Goal: Task Accomplishment & Management: Check status

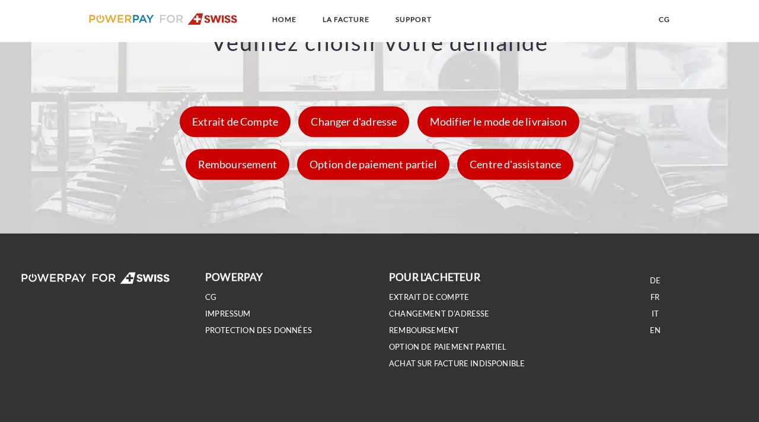
scroll to position [1654, 0]
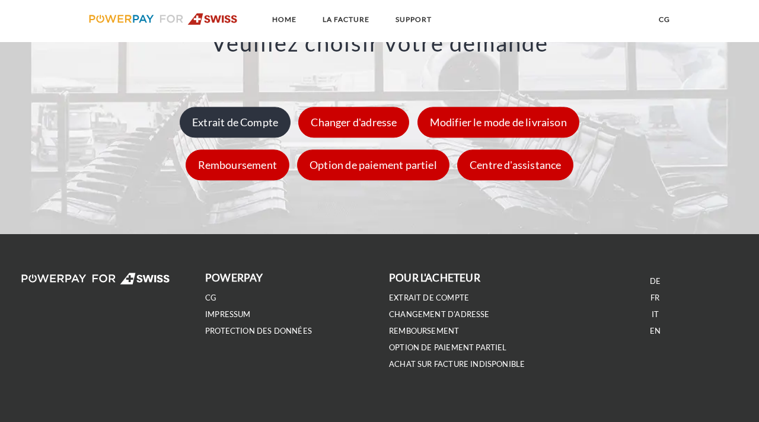
click at [240, 122] on div "Extrait de Compte" at bounding box center [235, 122] width 111 height 31
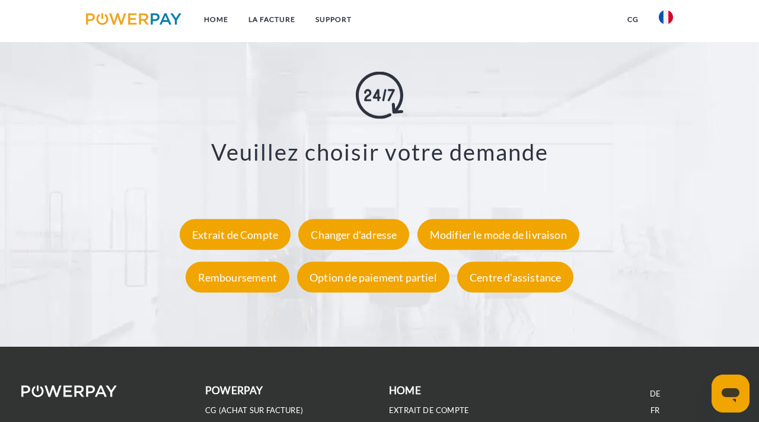
scroll to position [2008, 0]
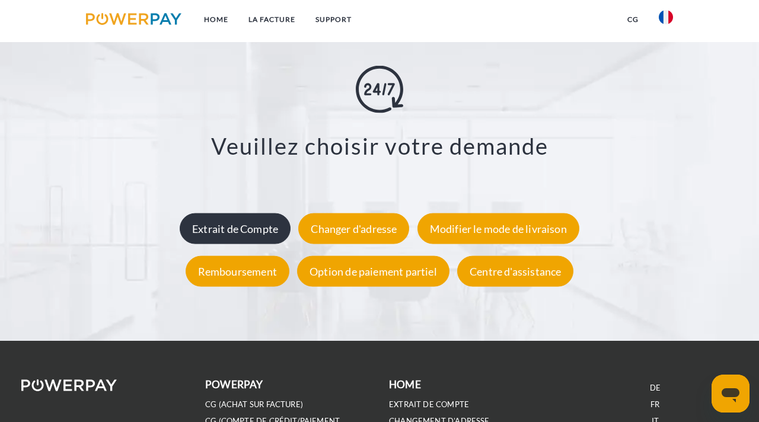
click at [260, 231] on div "Extrait de Compte" at bounding box center [235, 229] width 111 height 31
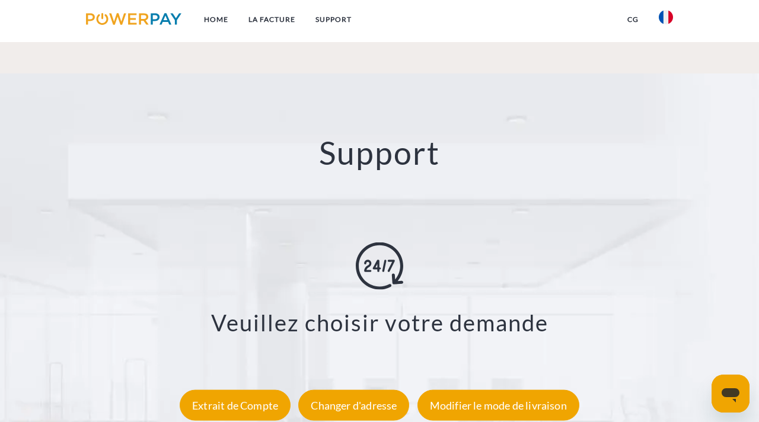
scroll to position [2145, 0]
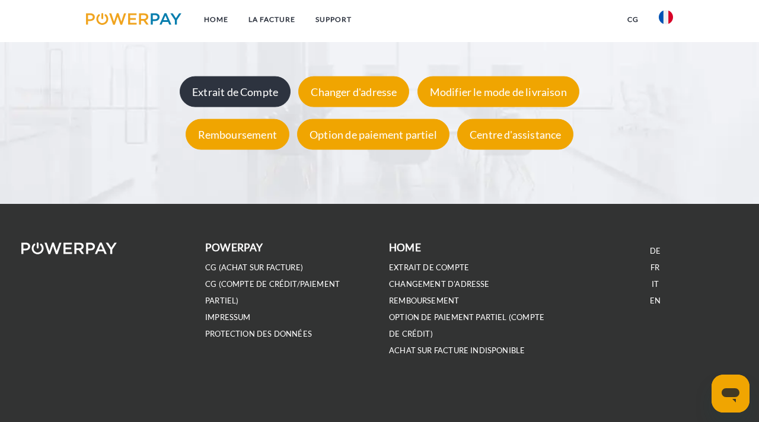
click at [239, 96] on div "Extrait de Compte" at bounding box center [235, 92] width 111 height 31
